Goal: Task Accomplishment & Management: Manage account settings

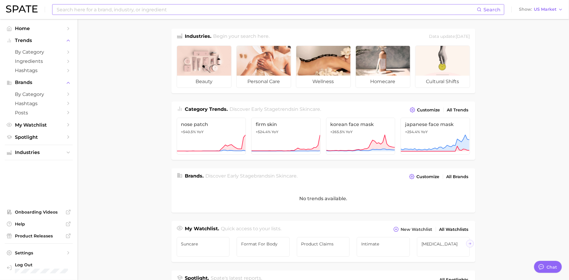
click at [81, 11] on input at bounding box center [266, 9] width 421 height 10
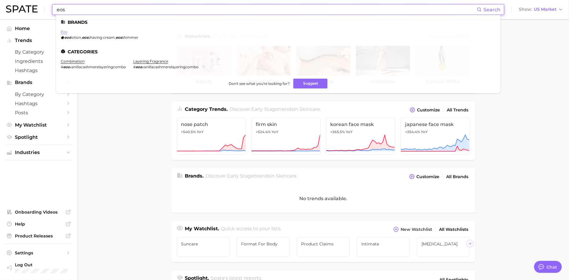
type input "eos"
click at [64, 29] on link "eos" at bounding box center [64, 31] width 7 height 4
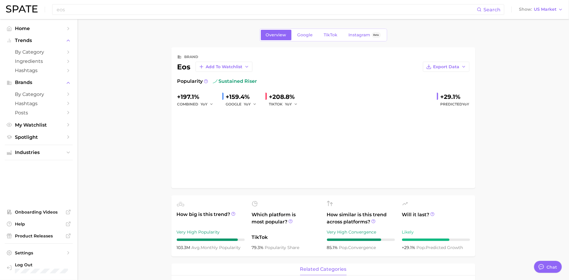
type textarea "x"
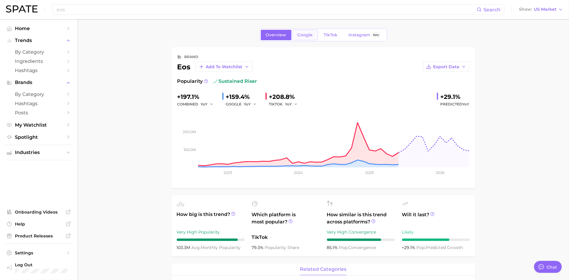
click at [299, 40] on link "Google" at bounding box center [305, 35] width 26 height 10
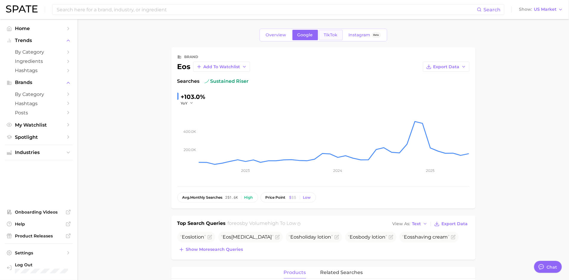
click at [327, 33] on span "TikTok" at bounding box center [331, 34] width 14 height 5
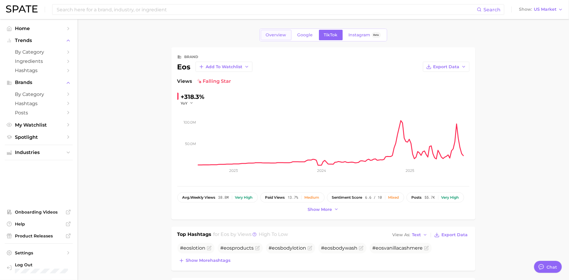
click at [280, 33] on span "Overview" at bounding box center [276, 34] width 21 height 5
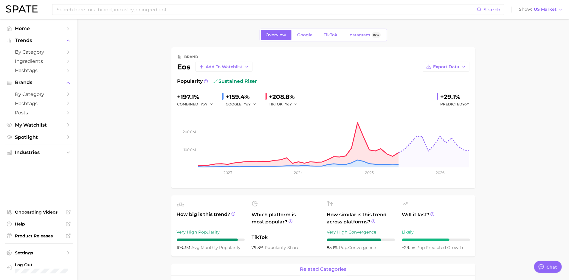
type textarea "x"
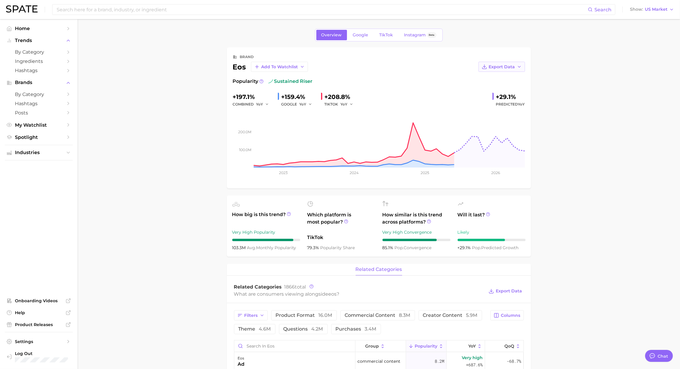
click at [496, 65] on span "Export Data" at bounding box center [502, 66] width 26 height 5
click at [494, 80] on span "Time Series CSV" at bounding box center [486, 77] width 35 height 5
click at [515, 68] on button "Export Data" at bounding box center [501, 67] width 46 height 10
click at [186, 10] on input at bounding box center [322, 9] width 532 height 10
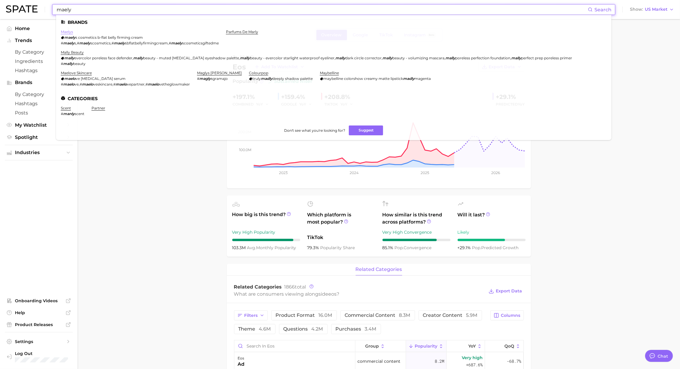
type input "maely"
click at [69, 31] on link "maelys" at bounding box center [67, 31] width 12 height 4
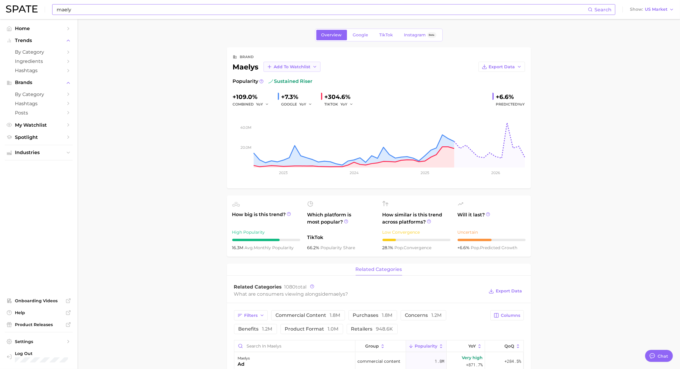
click at [280, 69] on span "Add to Watchlist" at bounding box center [292, 66] width 37 height 5
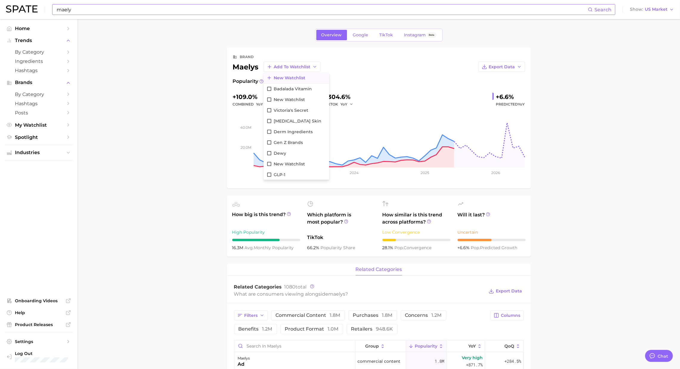
click at [284, 79] on span "New Watchlist" at bounding box center [290, 77] width 32 height 5
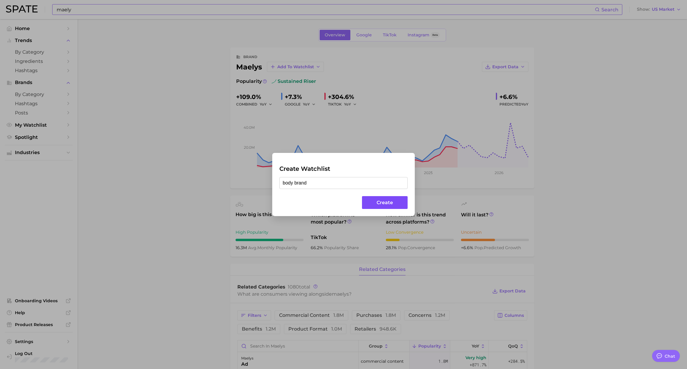
type input "body brand"
click at [373, 202] on button "Create" at bounding box center [385, 202] width 46 height 13
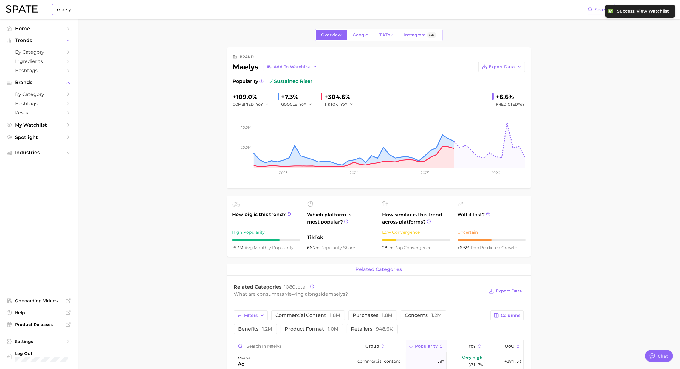
click at [197, 13] on input "maely" at bounding box center [322, 9] width 532 height 10
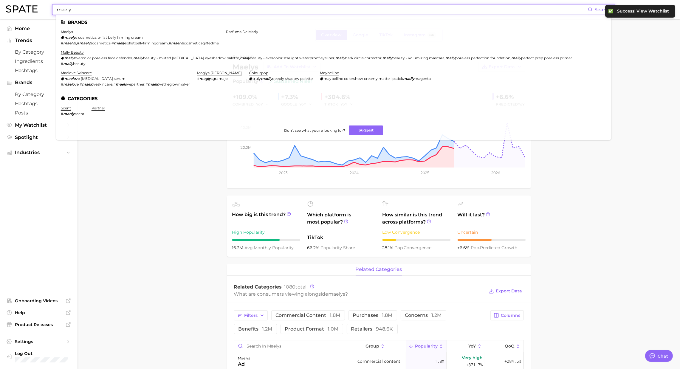
click at [195, 11] on input "maely" at bounding box center [322, 9] width 532 height 10
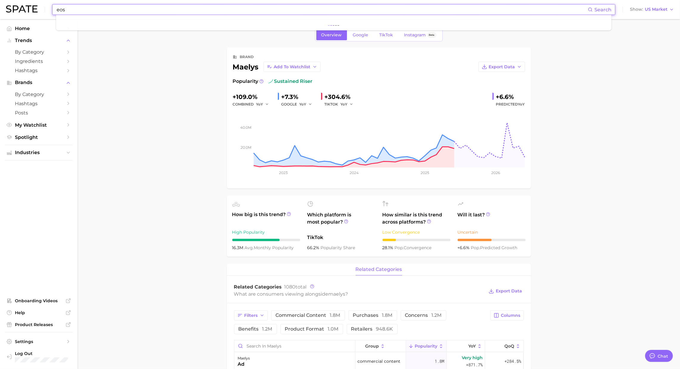
click at [69, 10] on input "eos" at bounding box center [322, 9] width 532 height 10
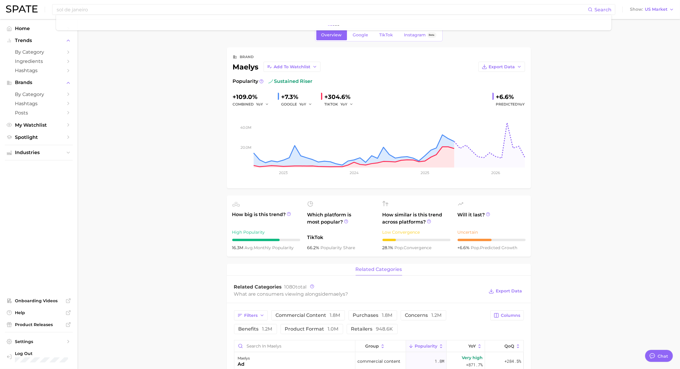
click at [293, 66] on span "Add to Watchlist" at bounding box center [292, 66] width 37 height 5
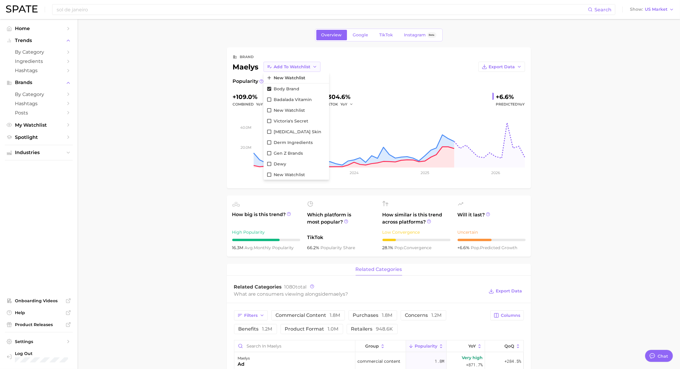
click at [293, 66] on span "Add to Watchlist" at bounding box center [292, 66] width 37 height 5
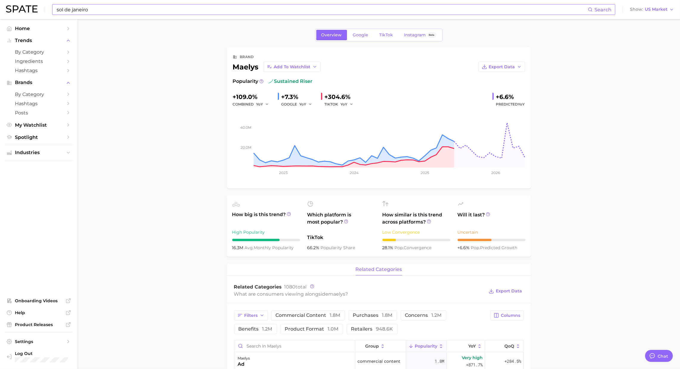
click at [241, 7] on input "sol de janeiro" at bounding box center [322, 9] width 532 height 10
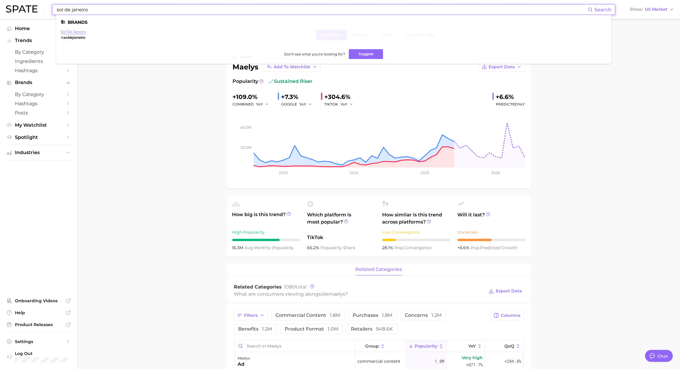
click at [78, 32] on link "sol de janeiro" at bounding box center [73, 31] width 25 height 4
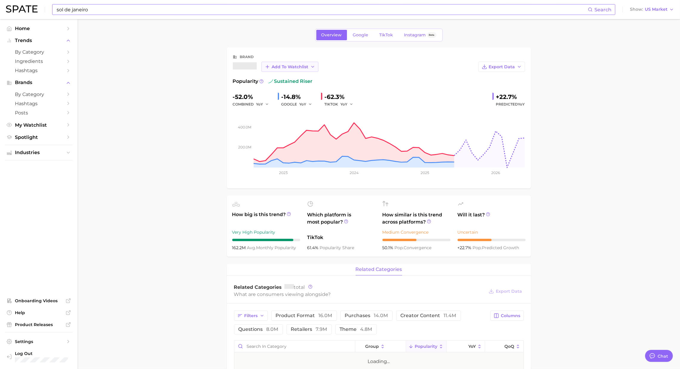
click at [296, 65] on span "Add to Watchlist" at bounding box center [290, 66] width 37 height 5
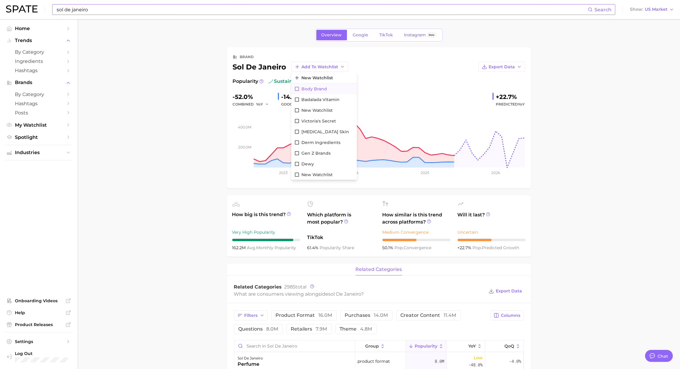
click at [322, 91] on span "body brand" at bounding box center [314, 88] width 26 height 5
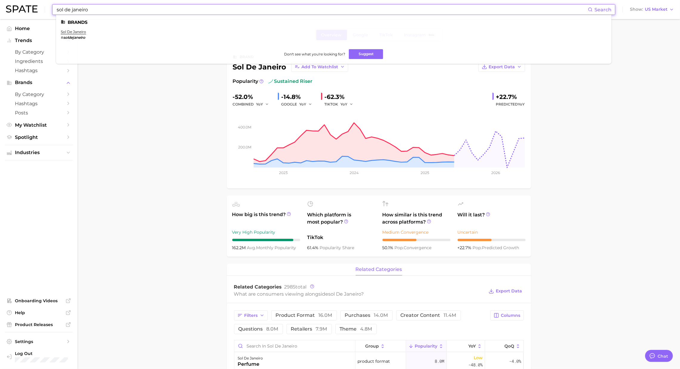
click at [157, 11] on input "sol de janeiro" at bounding box center [322, 9] width 532 height 10
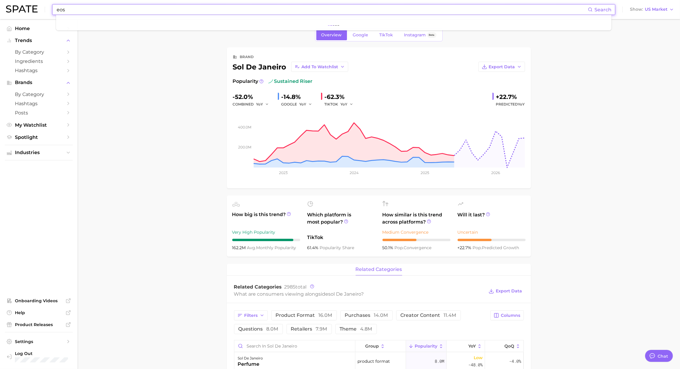
type input "eos"
click at [154, 9] on input "eos" at bounding box center [322, 9] width 532 height 10
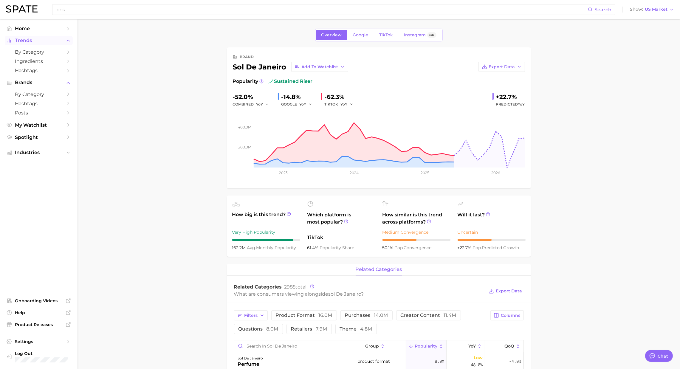
click at [24, 38] on span "Trends" at bounding box center [39, 40] width 48 height 5
click at [32, 65] on span "by Category" at bounding box center [39, 64] width 48 height 6
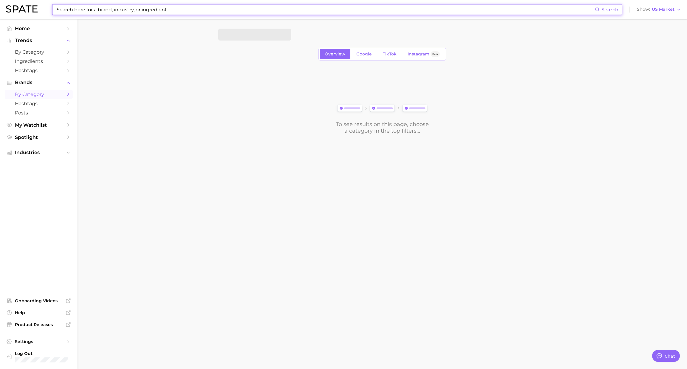
click at [126, 14] on input at bounding box center [325, 9] width 538 height 10
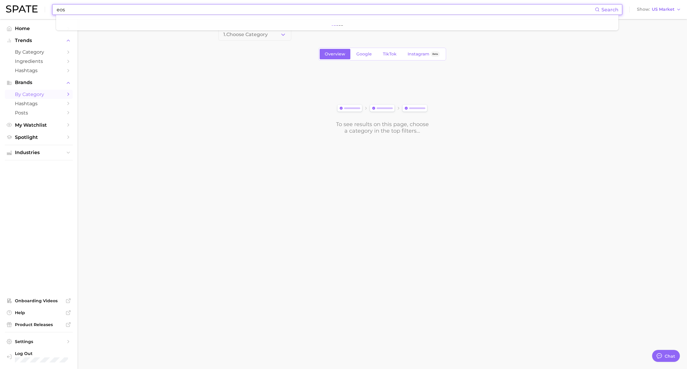
type input "eos"
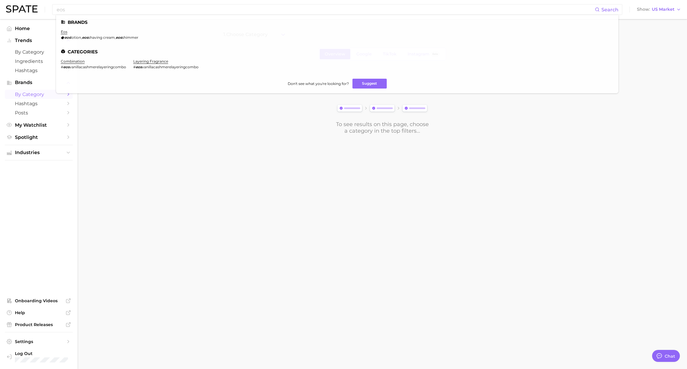
click at [152, 256] on body "eos Search Brands eos eos lotion , eos shaving cream , eos shimmer Categories c…" at bounding box center [343, 184] width 687 height 369
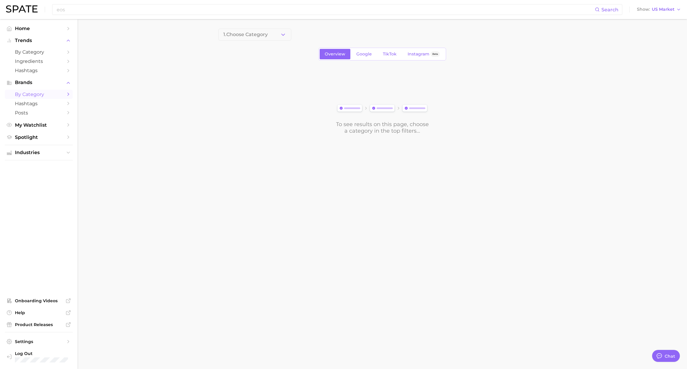
click at [110, 17] on div "eos Search Show US Market" at bounding box center [343, 9] width 675 height 19
click at [103, 12] on input "eos" at bounding box center [325, 9] width 538 height 10
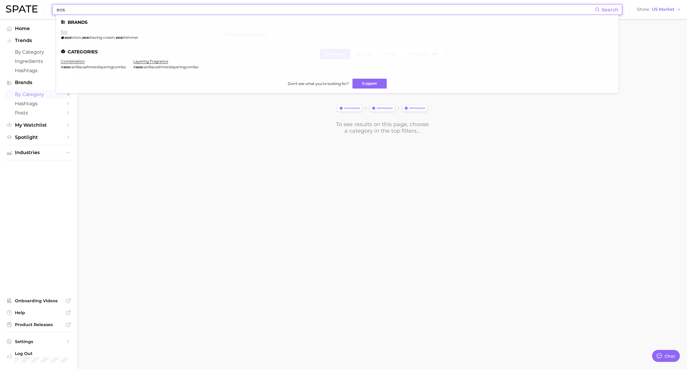
click at [63, 29] on link "eos" at bounding box center [64, 31] width 7 height 4
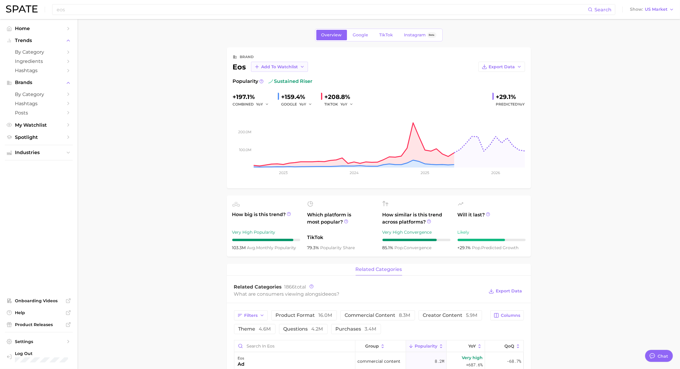
click at [279, 65] on span "Add to Watchlist" at bounding box center [279, 66] width 37 height 5
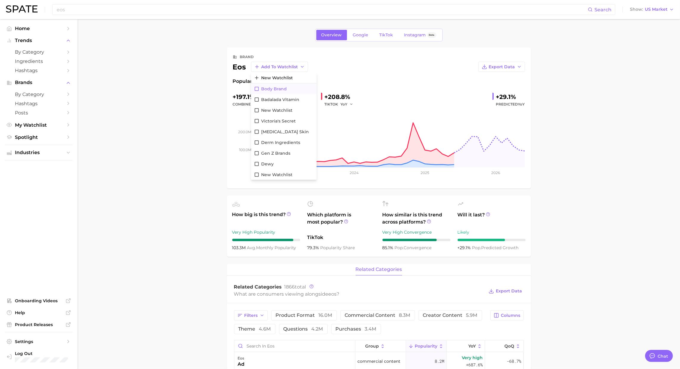
click at [280, 88] on span "body brand" at bounding box center [274, 88] width 26 height 5
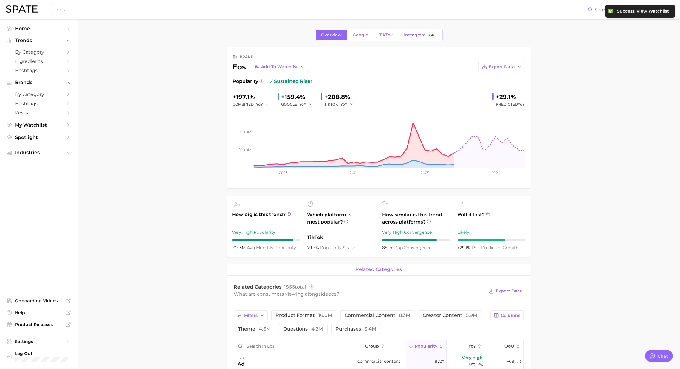
click at [35, 125] on span "My Watchlist" at bounding box center [39, 125] width 48 height 6
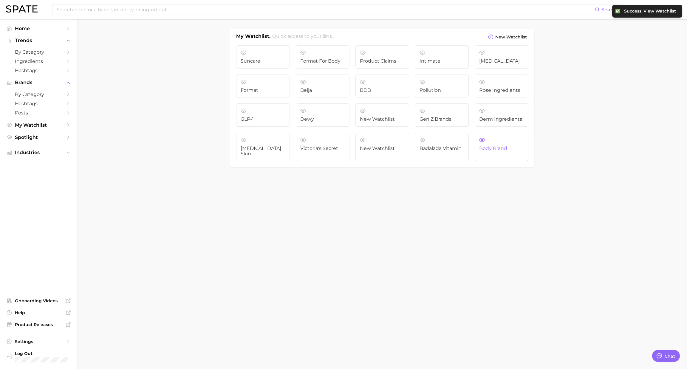
click at [483, 144] on link "body brand" at bounding box center [501, 147] width 54 height 29
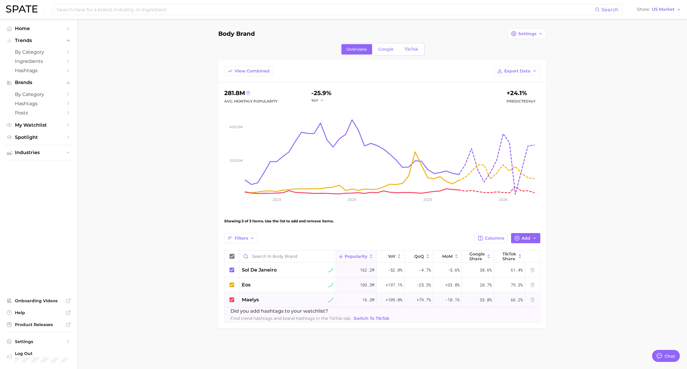
click at [231, 280] on icon at bounding box center [232, 299] width 7 height 7
click at [520, 66] on button "Export Data" at bounding box center [516, 71] width 46 height 10
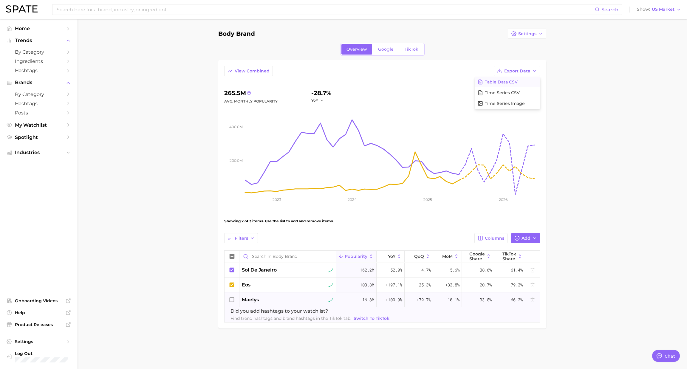
click at [473, 40] on div "body brand Settings Overview Google TikTok View Combined Export Data Table Data…" at bounding box center [382, 179] width 328 height 300
click at [412, 47] on span "TikTok" at bounding box center [411, 49] width 14 height 5
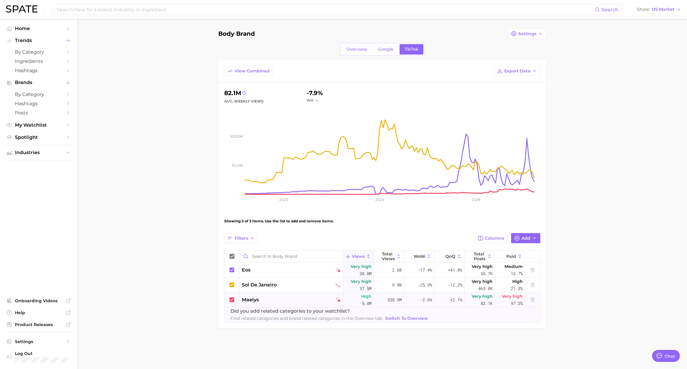
click at [229, 280] on icon at bounding box center [231, 299] width 5 height 5
click at [518, 69] on span "Export Data" at bounding box center [517, 71] width 26 height 5
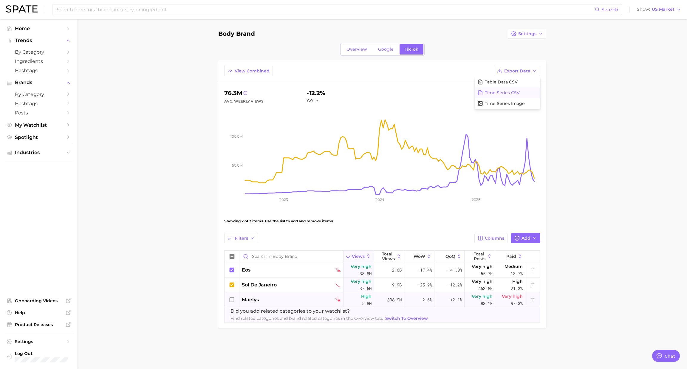
click at [512, 91] on span "Time Series CSV" at bounding box center [501, 92] width 35 height 5
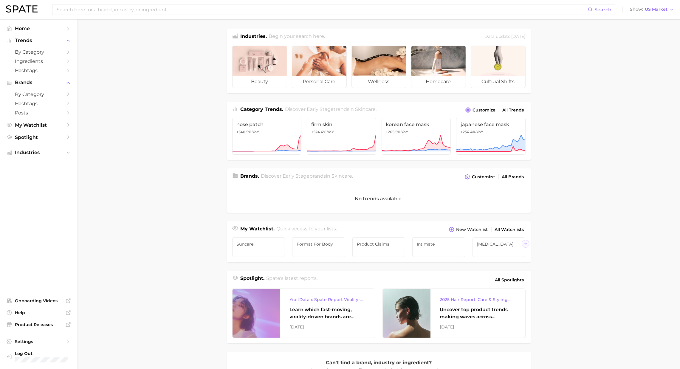
click at [416, 15] on div "Search Show US Market" at bounding box center [340, 9] width 668 height 19
click at [415, 13] on input at bounding box center [322, 9] width 532 height 10
type input "aquaphor"
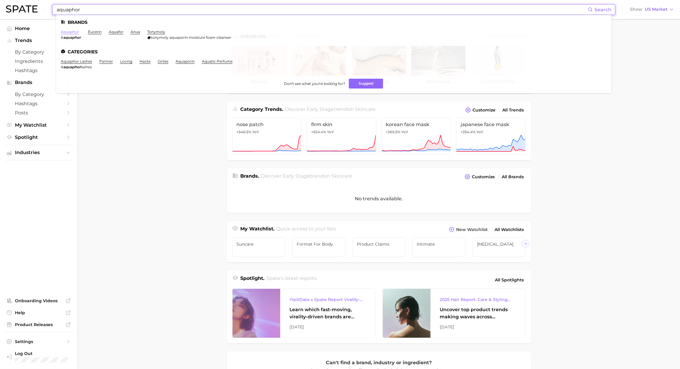
click at [73, 31] on link "aquaphor" at bounding box center [70, 31] width 18 height 4
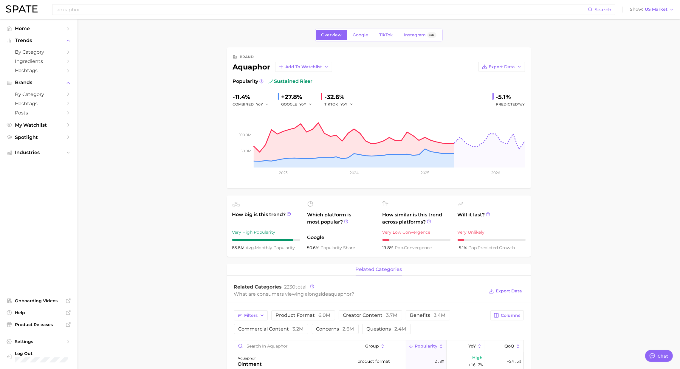
type textarea "x"
click at [315, 69] on span "Add to Watchlist" at bounding box center [303, 66] width 37 height 5
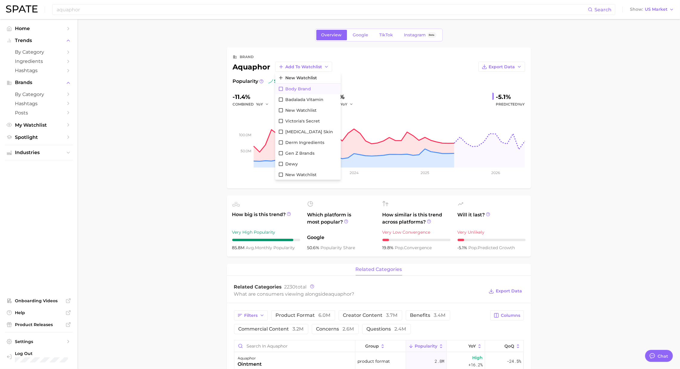
click at [307, 87] on span "body brand" at bounding box center [298, 88] width 26 height 5
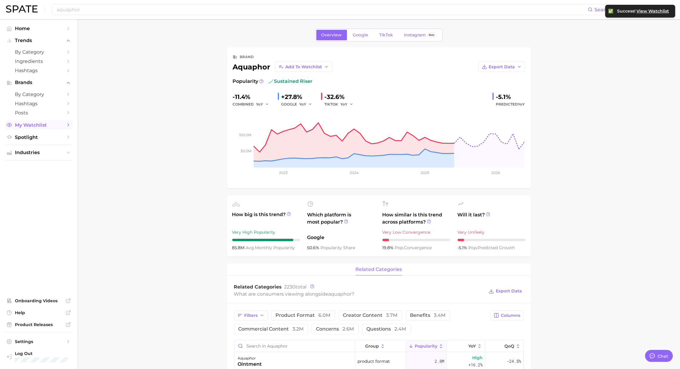
click at [40, 129] on link "My Watchlist" at bounding box center [39, 124] width 68 height 9
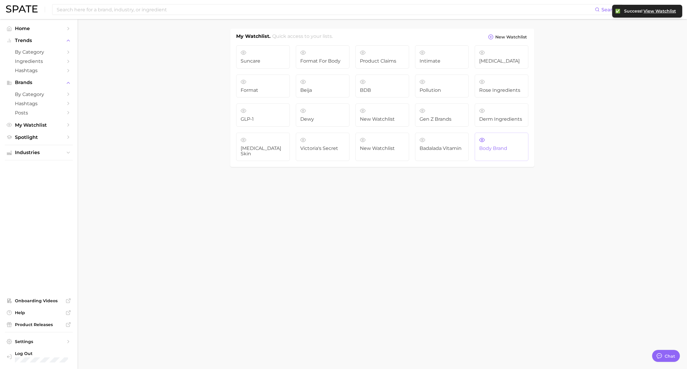
click at [493, 141] on link "body brand" at bounding box center [501, 147] width 54 height 29
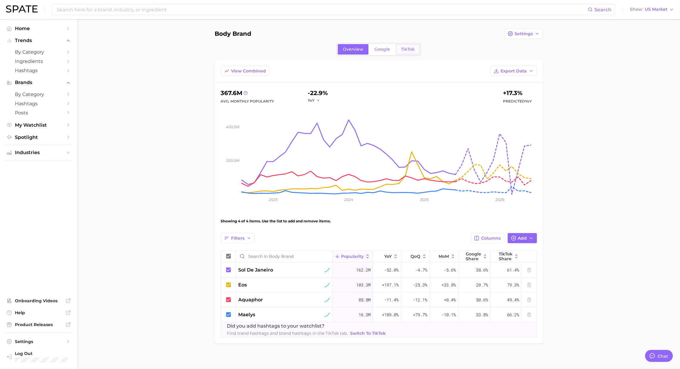
click at [402, 49] on span "TikTok" at bounding box center [408, 49] width 14 height 5
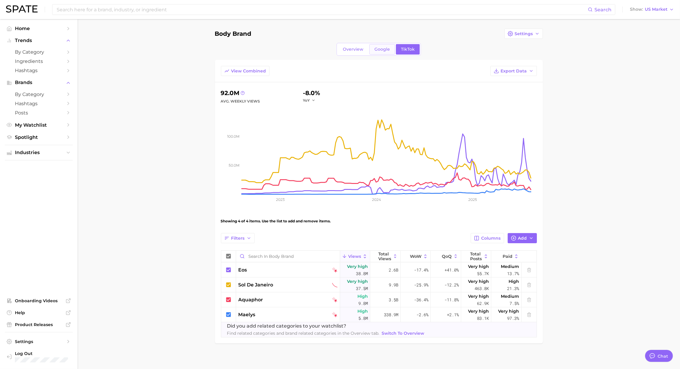
click at [380, 51] on span "Google" at bounding box center [381, 49] width 15 height 5
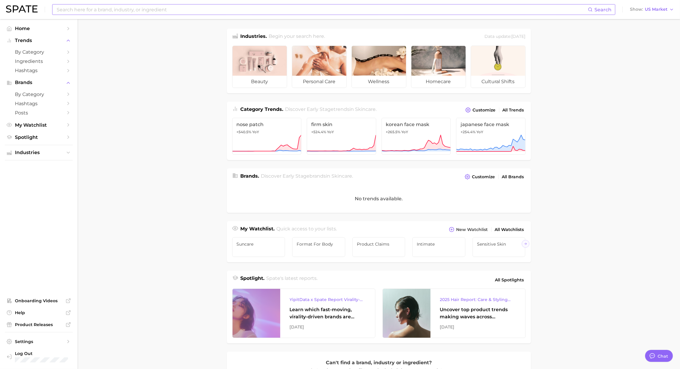
click at [280, 9] on input at bounding box center [322, 9] width 532 height 10
type input "sol de janeiro"
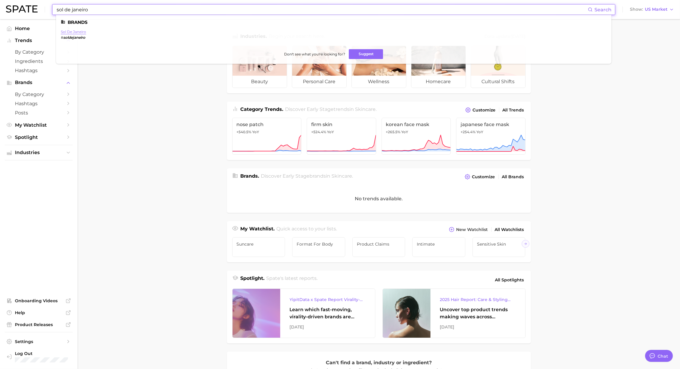
click at [76, 30] on link "sol de janeiro" at bounding box center [73, 31] width 25 height 4
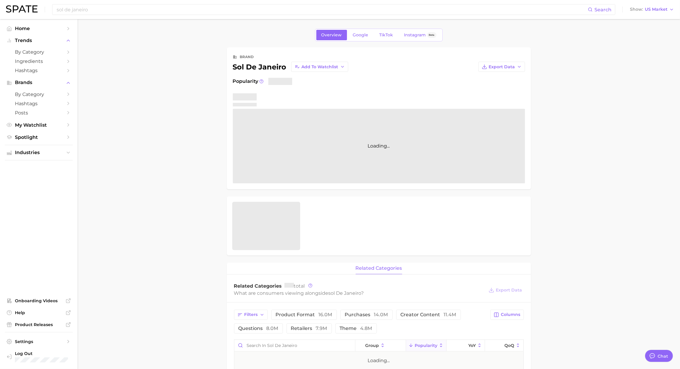
type textarea "x"
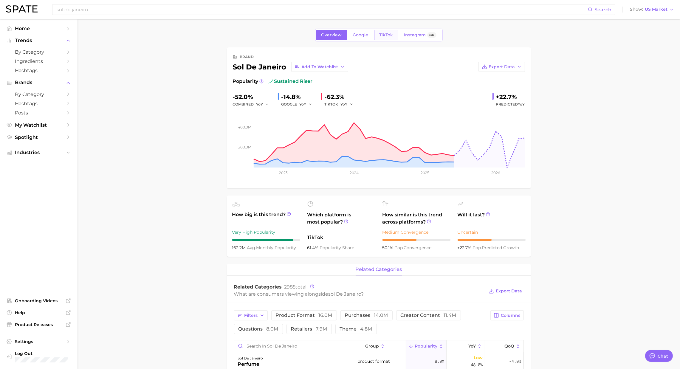
click at [385, 34] on span "TikTok" at bounding box center [386, 34] width 14 height 5
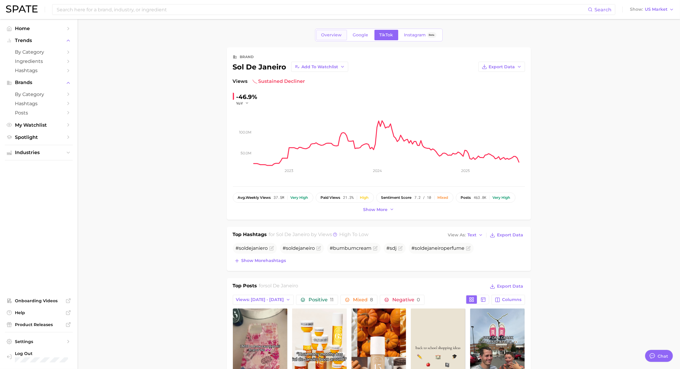
click at [327, 34] on span "Overview" at bounding box center [331, 34] width 21 height 5
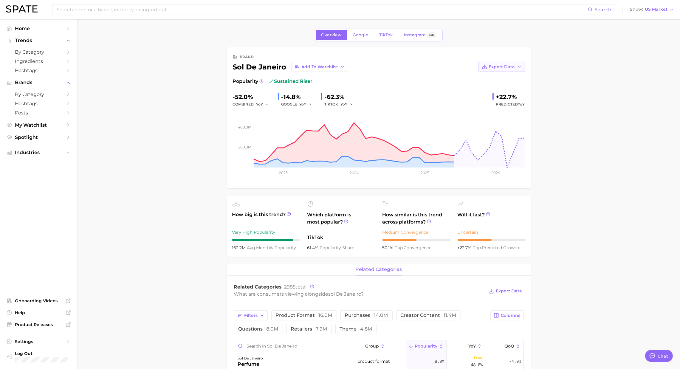
click at [499, 65] on span "Export Data" at bounding box center [502, 66] width 26 height 5
click at [499, 80] on span "Time Series CSV" at bounding box center [486, 77] width 35 height 5
